Goal: Obtain resource: Download file/media

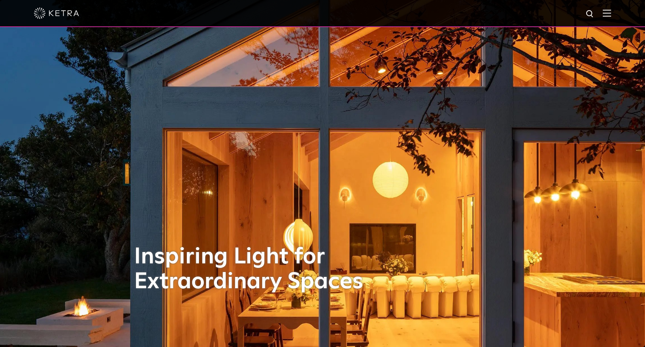
click at [607, 9] on img at bounding box center [607, 12] width 8 height 7
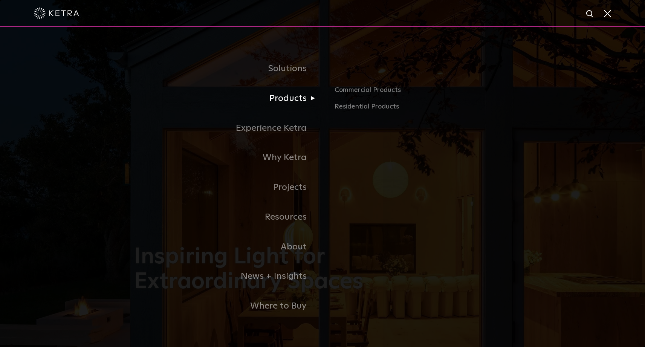
click at [296, 100] on link "Products" at bounding box center [228, 99] width 188 height 30
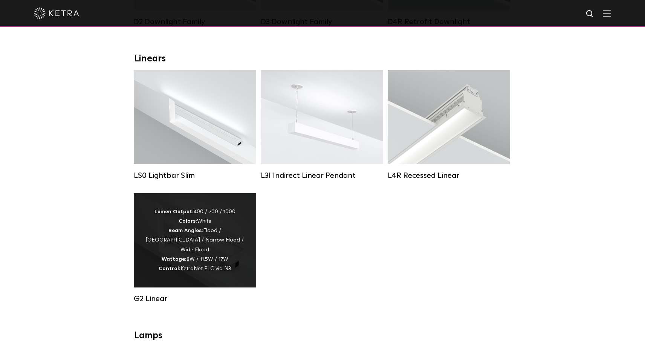
scroll to position [248, 0]
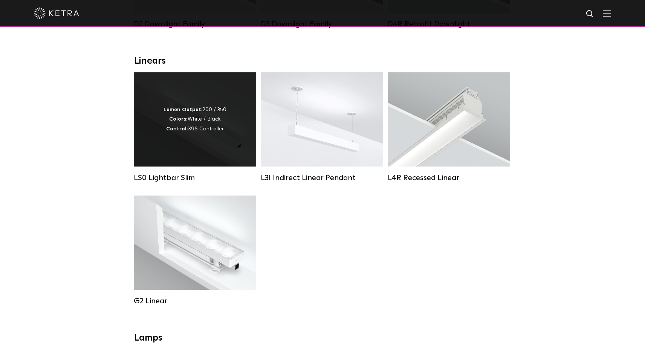
click at [194, 117] on div "Lumen Output: 200 / 350 Colors: White / Black Control: X96 Controller" at bounding box center [195, 119] width 63 height 29
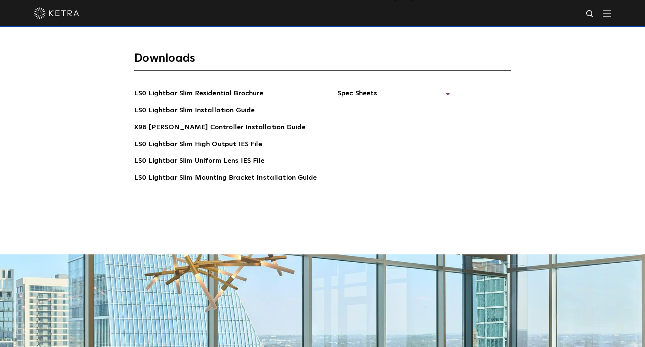
scroll to position [1564, 0]
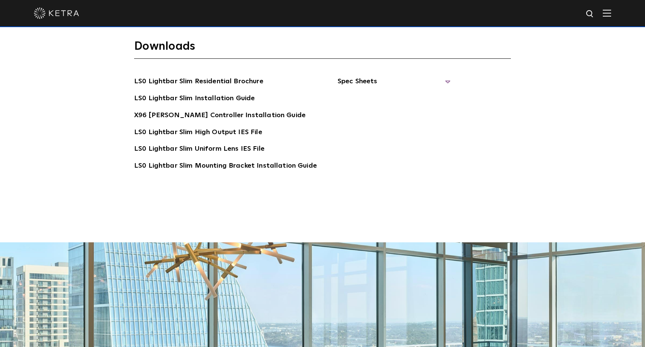
click at [360, 76] on span "Spec Sheets" at bounding box center [394, 84] width 113 height 17
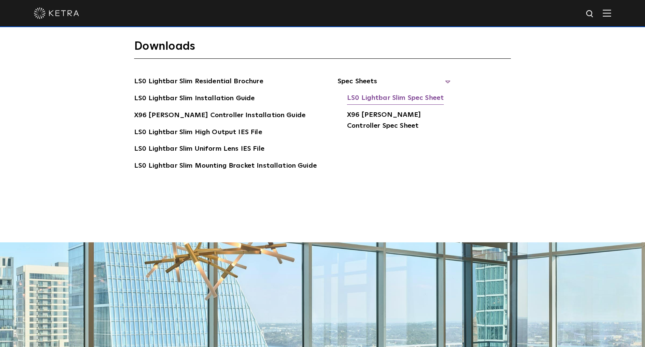
click at [392, 93] on link "LS0 Lightbar Slim Spec Sheet" at bounding box center [395, 99] width 97 height 12
